Goal: Task Accomplishment & Management: Manage account settings

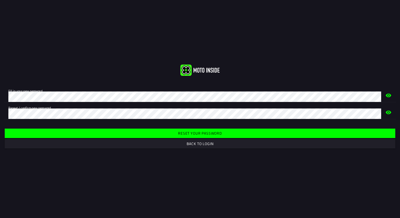
click at [0, 0] on slot "Reset your password" at bounding box center [0, 0] width 0 height 0
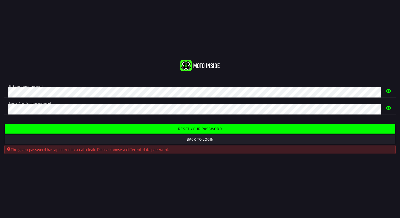
click at [0, 90] on html "Fill in your new password. Repeat / confirm new password. Reset your password B…" at bounding box center [200, 109] width 400 height 218
click at [165, 115] on div "Fill in your new password. Repeat / confirm new password." at bounding box center [200, 98] width 400 height 42
click at [0, 0] on slot "Reset your password" at bounding box center [0, 0] width 0 height 0
click at [0, 0] on slot "Back to login" at bounding box center [0, 0] width 0 height 0
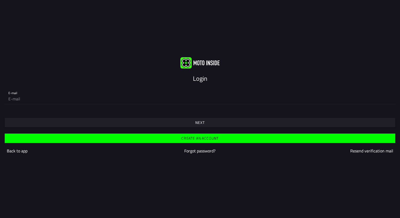
click at [37, 98] on input "email" at bounding box center [199, 99] width 383 height 10
type input "[EMAIL_ADDRESS][DOMAIN_NAME]"
click at [208, 133] on div "Create an account Back to app Forgot password? Resend verification mail" at bounding box center [200, 144] width 400 height 32
click at [211, 120] on span "Next" at bounding box center [200, 122] width 382 height 9
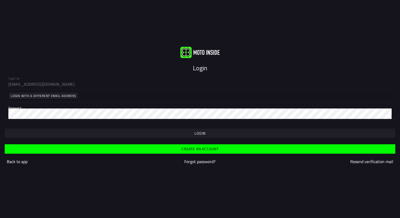
click at [176, 132] on span "button" at bounding box center [200, 133] width 382 height 9
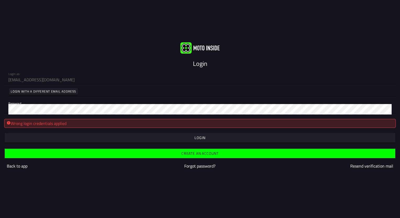
click at [0, 0] on slot "Forgot password?" at bounding box center [0, 0] width 0 height 0
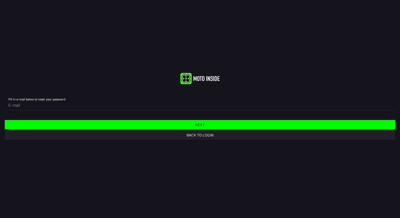
click at [83, 105] on input "email" at bounding box center [199, 105] width 383 height 10
type input "[EMAIL_ADDRESS][DOMAIN_NAME]"
click at [0, 0] on slot "Next" at bounding box center [0, 0] width 0 height 0
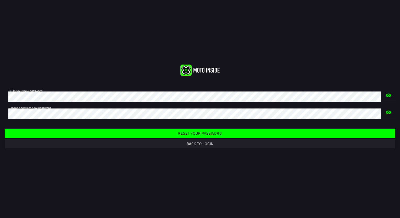
click at [141, 132] on span "Reset your password" at bounding box center [200, 133] width 382 height 9
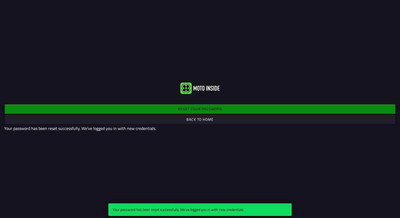
click at [0, 0] on slot "Back to home" at bounding box center [0, 0] width 0 height 0
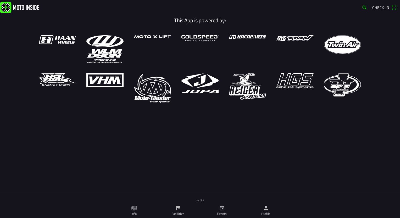
click at [384, 7] on span "Check-in" at bounding box center [380, 7] width 17 height 5
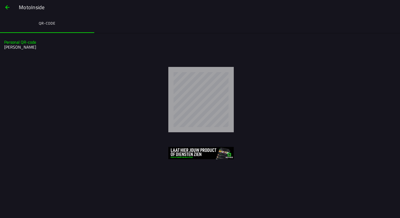
click at [5, 7] on span "button" at bounding box center [7, 7] width 6 height 13
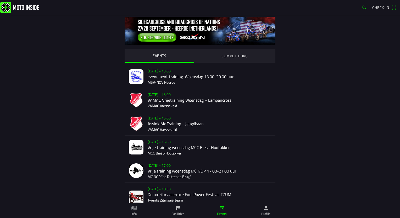
click at [364, 8] on span "button" at bounding box center [363, 7] width 5 height 8
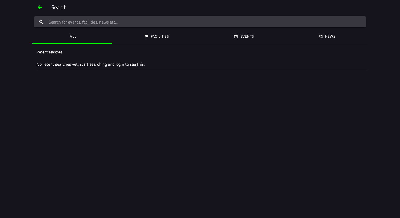
click at [41, 10] on span "button" at bounding box center [40, 7] width 6 height 13
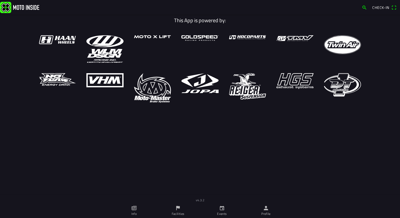
click at [269, 207] on link "Profile" at bounding box center [266, 210] width 44 height 15
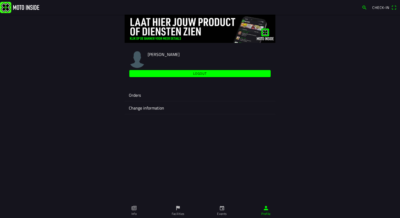
click at [137, 95] on ion-label "Orders" at bounding box center [200, 95] width 142 height 6
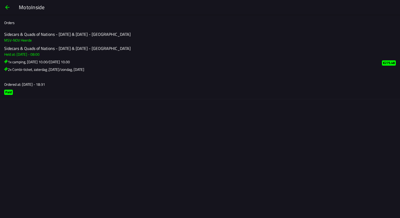
click at [7, 8] on span "button" at bounding box center [7, 7] width 6 height 13
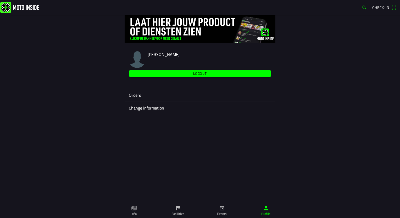
click at [392, 9] on span "Check-in" at bounding box center [384, 7] width 24 height 8
